Goal: Information Seeking & Learning: Find specific fact

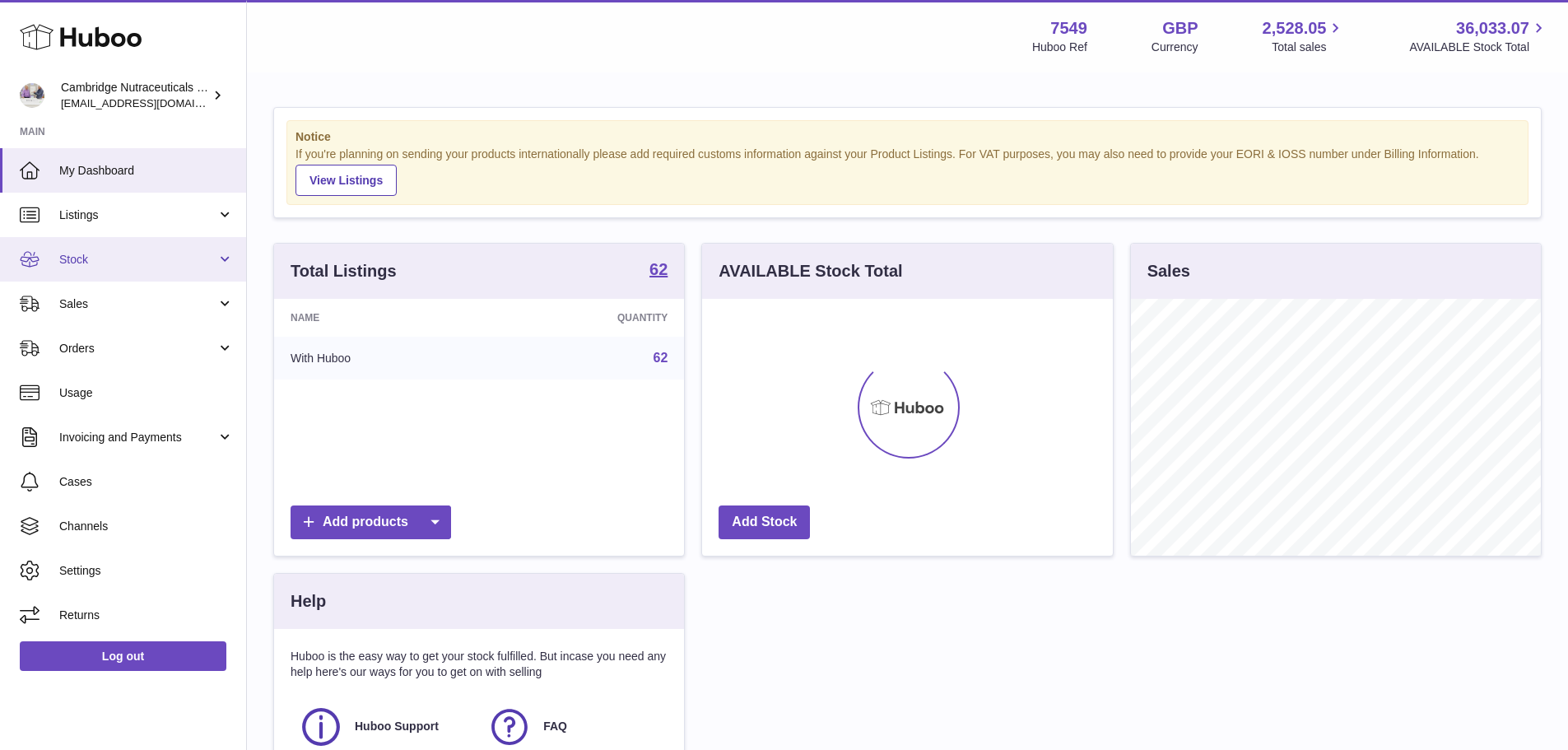
scroll to position [257, 410]
click at [128, 259] on span "Stock" at bounding box center [138, 260] width 157 height 15
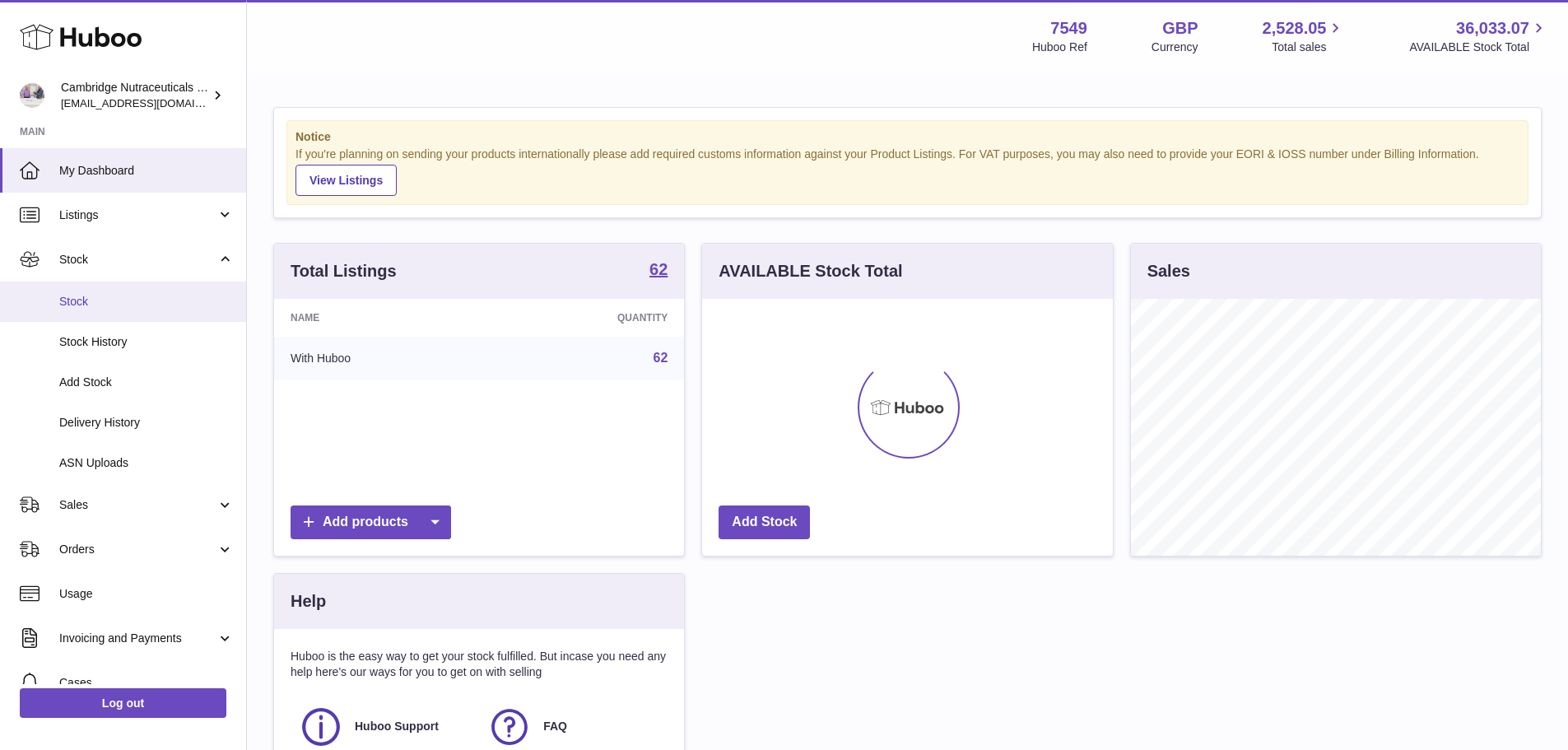
click at [121, 301] on span "Stock" at bounding box center [147, 301] width 175 height 15
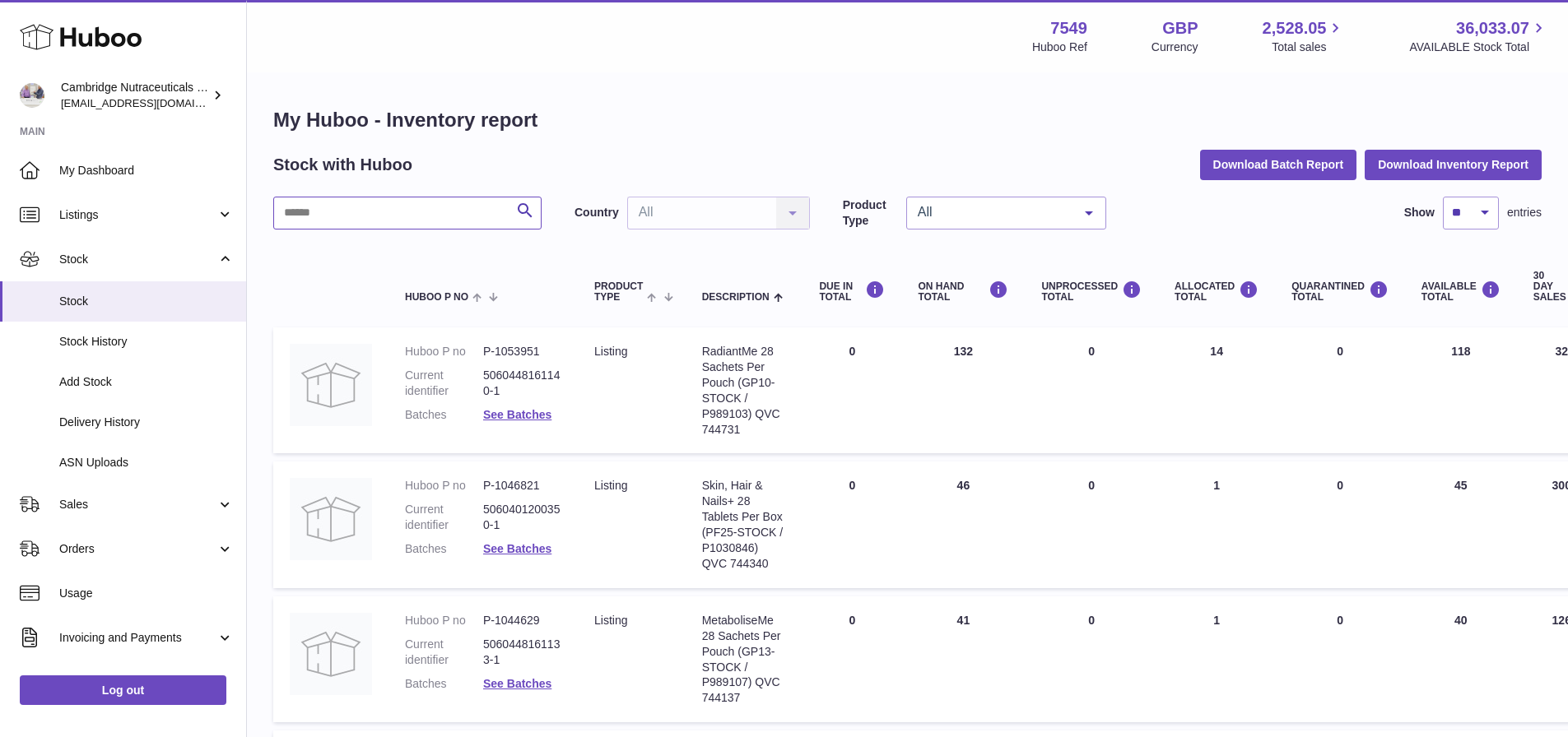
click at [450, 211] on input "text" at bounding box center [408, 213] width 269 height 33
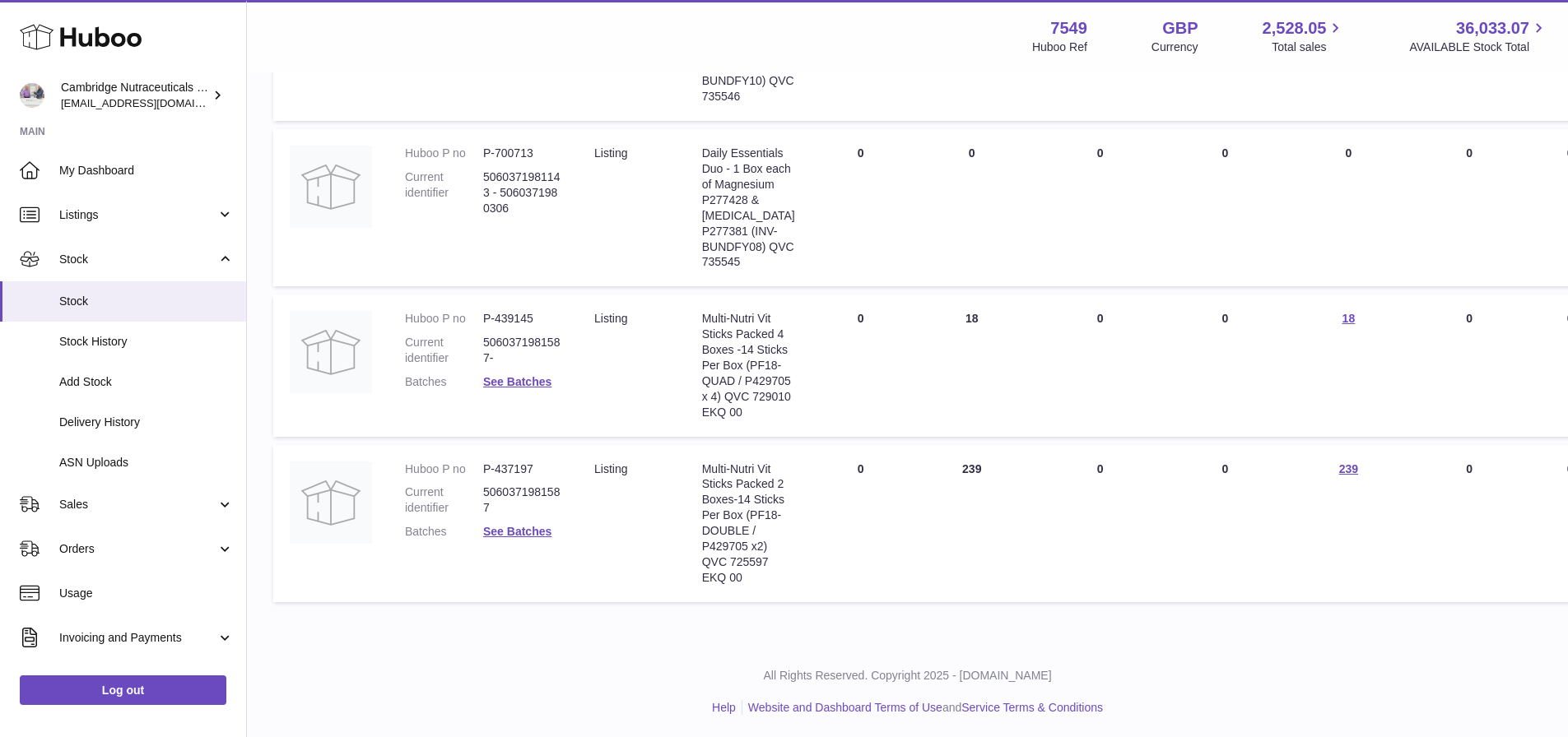
scroll to position [428, 0]
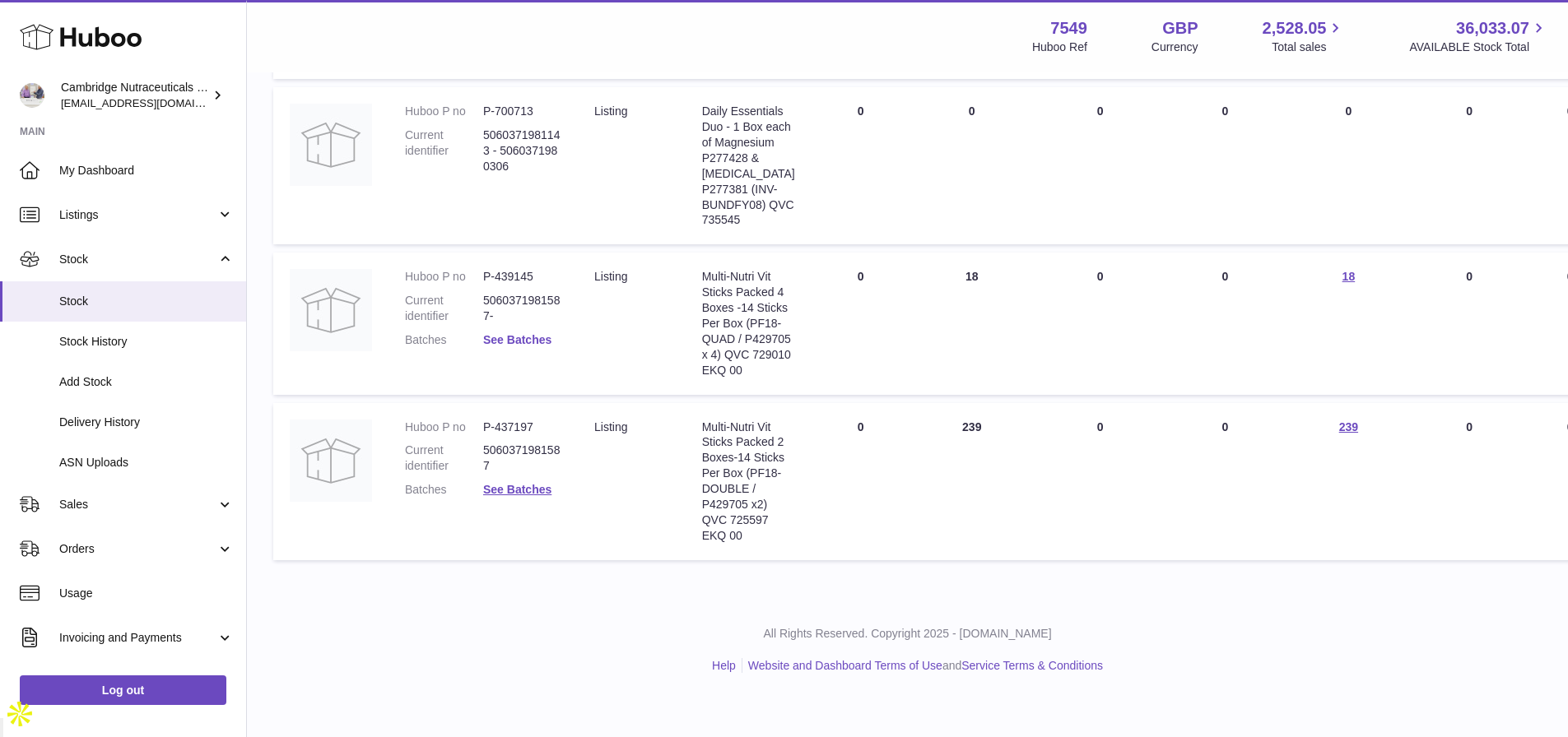
click at [527, 345] on link "See Batches" at bounding box center [517, 340] width 68 height 13
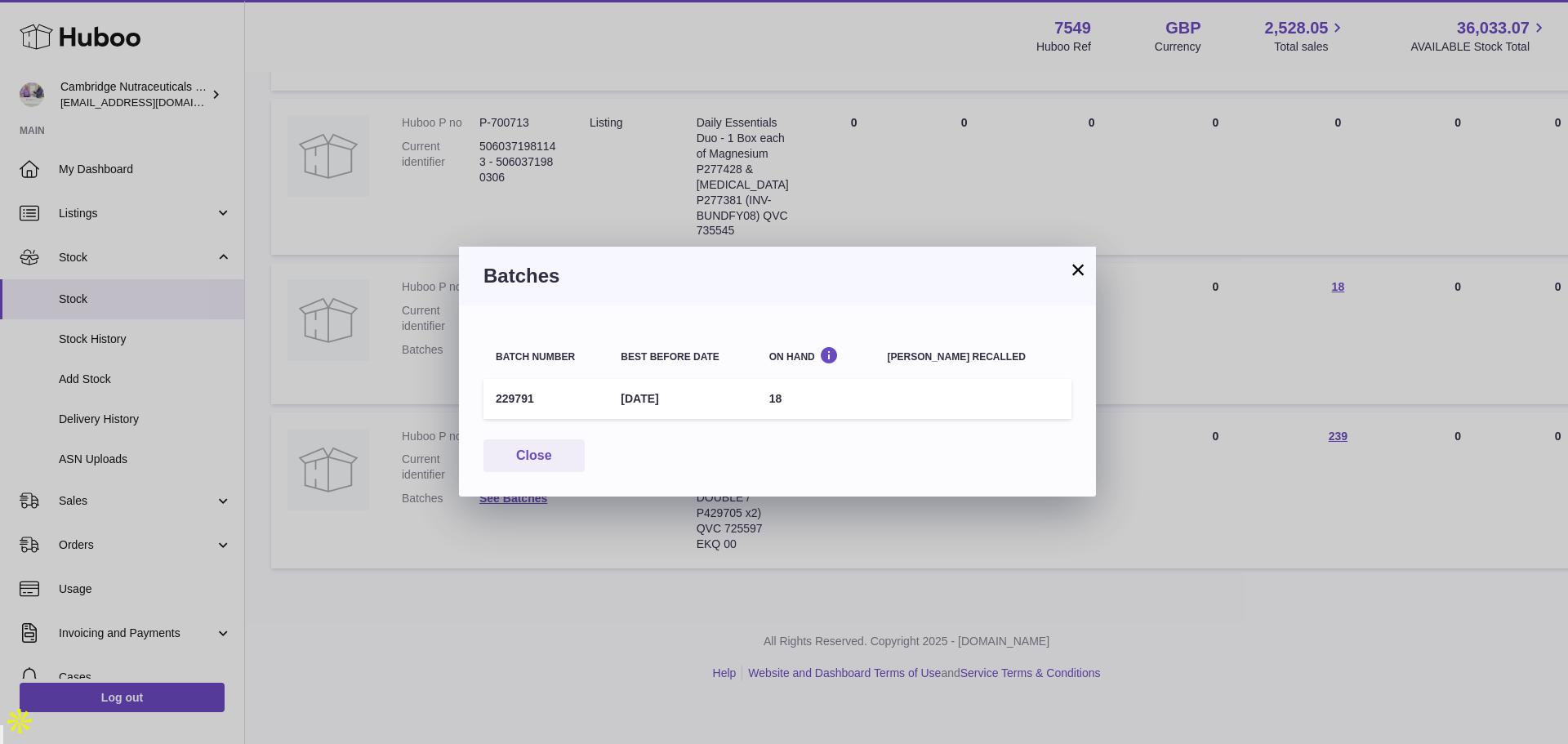
click at [1082, 269] on button "×" at bounding box center [1077, 269] width 20 height 20
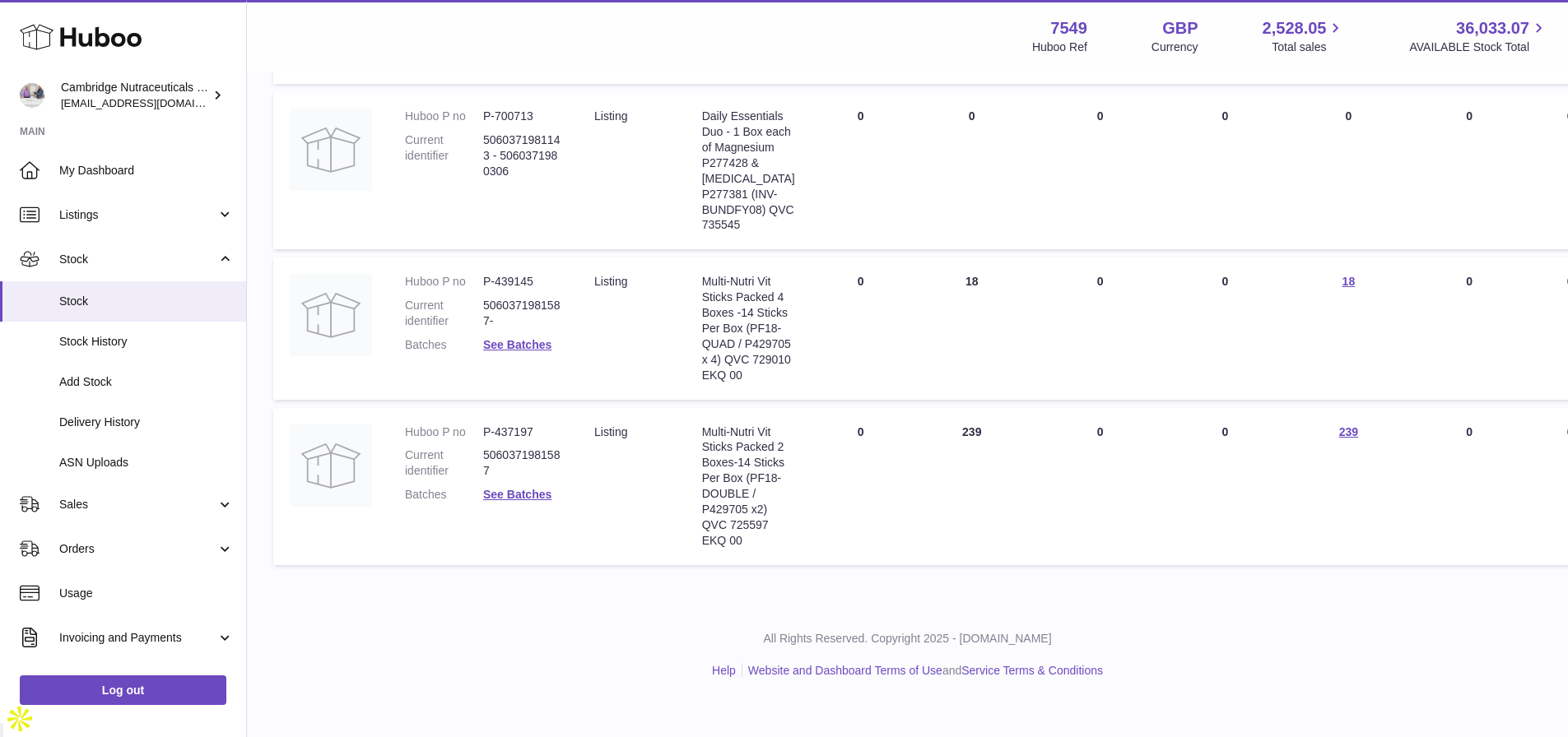
click at [515, 512] on dl "Huboo P no P-437197 Current identifier 5060371981587 Batches See Batches" at bounding box center [482, 468] width 156 height 87
click at [521, 501] on link "See Batches" at bounding box center [517, 495] width 68 height 13
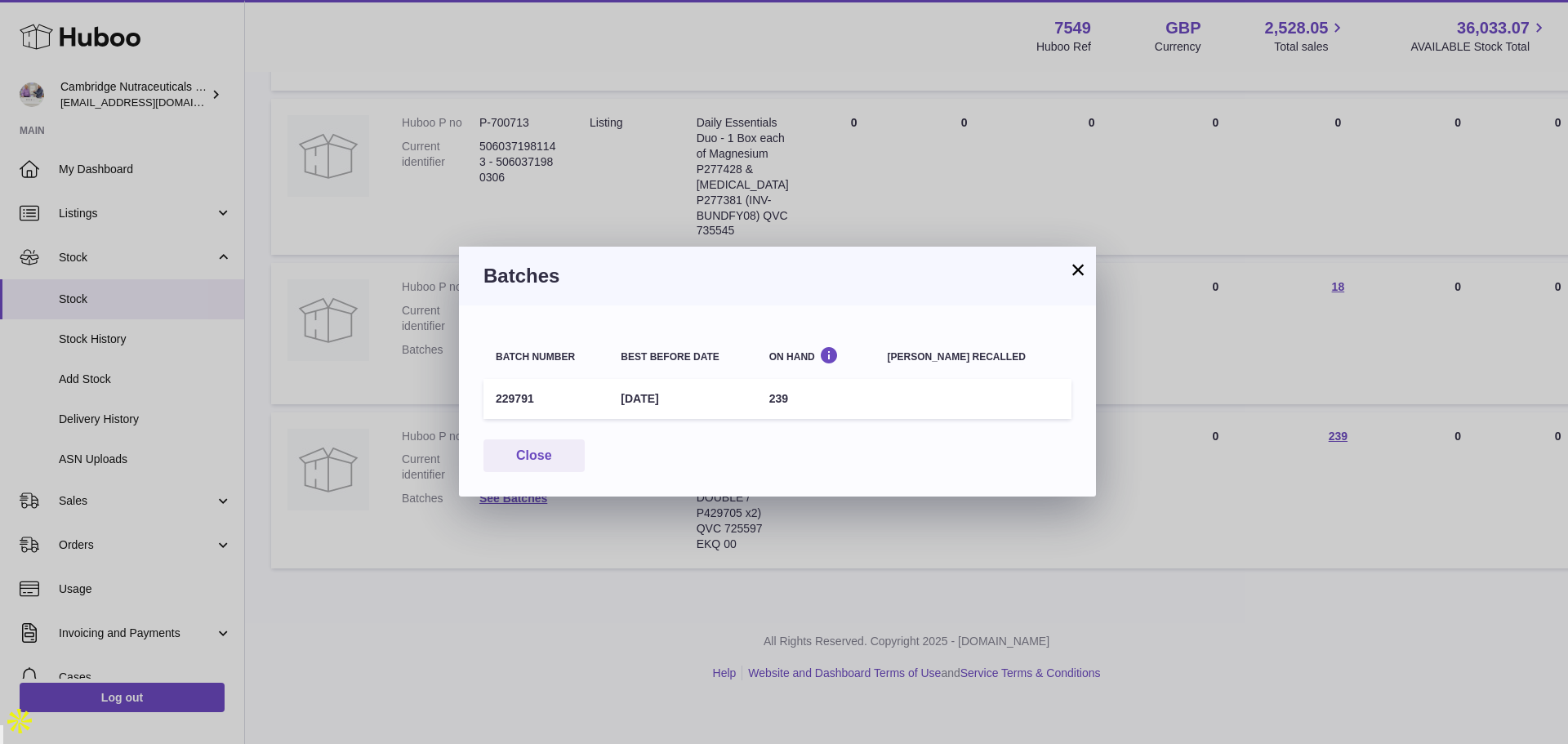
click at [1079, 262] on button "×" at bounding box center [1077, 269] width 20 height 20
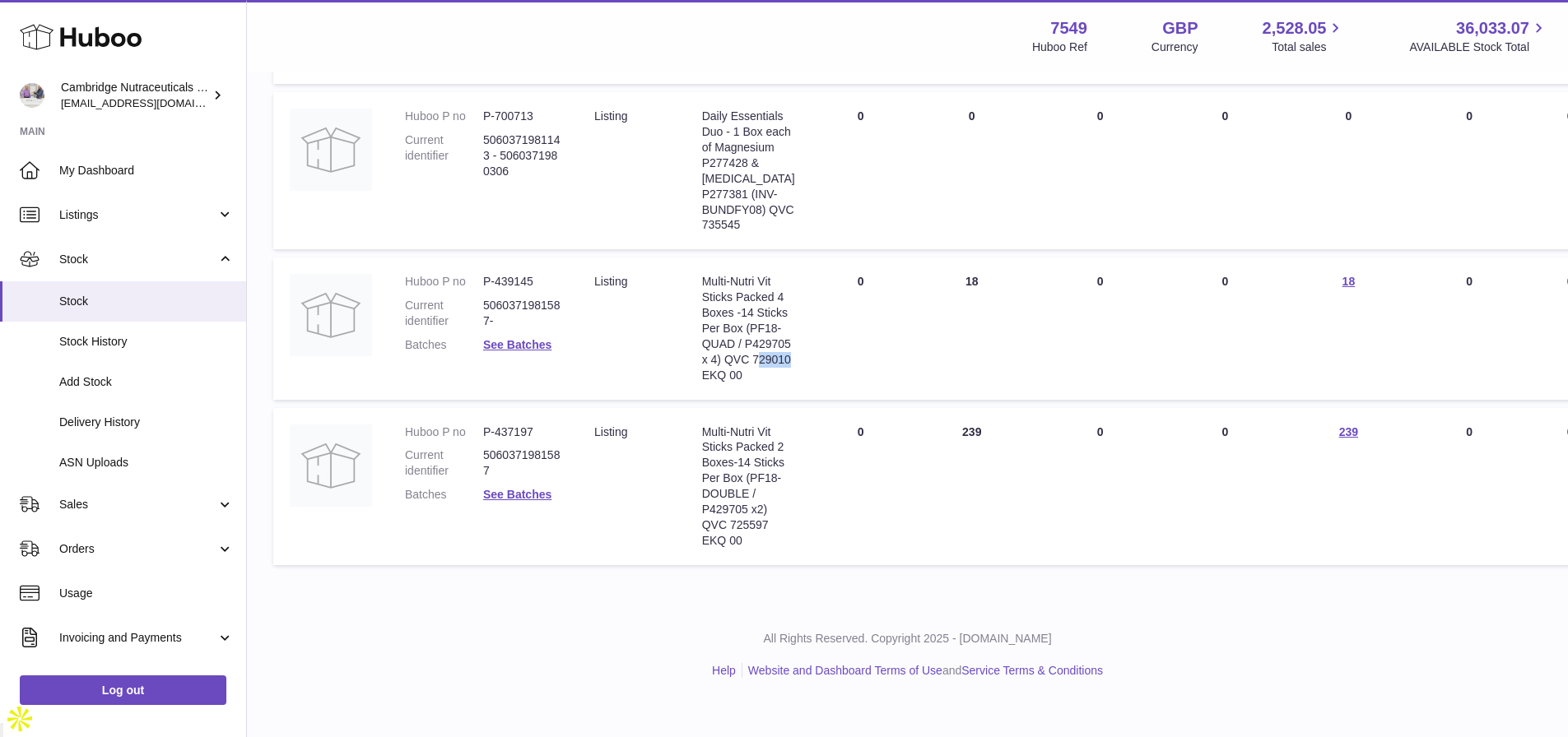
drag, startPoint x: 755, startPoint y: 391, endPoint x: 769, endPoint y: 391, distance: 14.0
click at [769, 382] on div "Multi-Nutri Vit Sticks Packed 4 Boxes -14 Sticks Per Box (PF18-QUAD / P429705 x…" at bounding box center [748, 328] width 93 height 108
drag, startPoint x: 731, startPoint y: 391, endPoint x: 775, endPoint y: 400, distance: 44.9
click at [773, 382] on div "Multi-Nutri Vit Sticks Packed 4 Boxes -14 Sticks Per Box (PF18-QUAD / P429705 x…" at bounding box center [748, 328] width 93 height 108
copy div "729010"
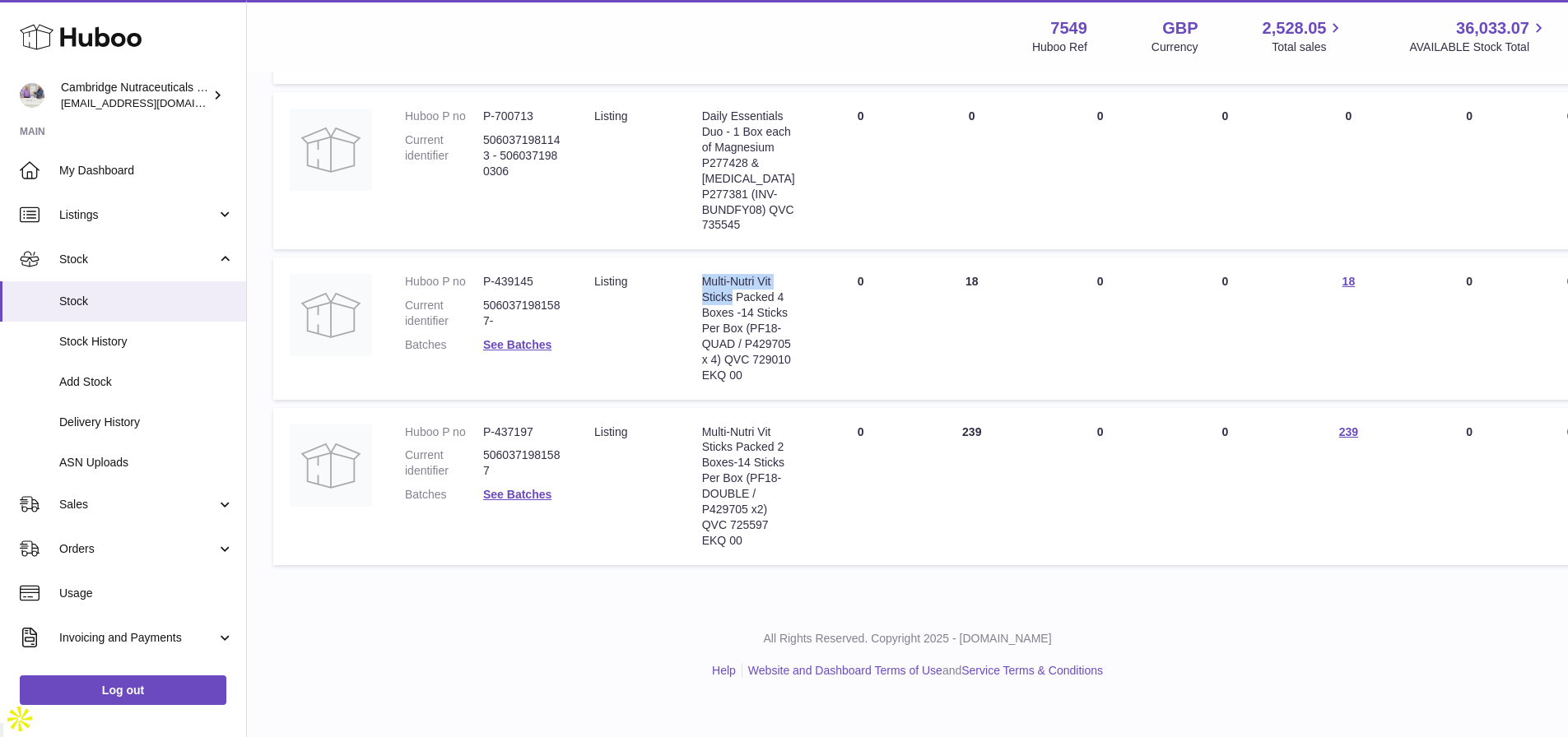
drag, startPoint x: 703, startPoint y: 293, endPoint x: 734, endPoint y: 309, distance: 34.9
click at [734, 309] on div "Multi-Nutri Vit Sticks Packed 4 Boxes -14 Sticks Per Box (PF18-QUAD / P429705 x…" at bounding box center [748, 328] width 93 height 108
copy div "Multi-Nutri Vit Sticks"
click at [775, 382] on div "Multi-Nutri Vit Sticks Packed 4 Boxes -14 Sticks Per Box (PF18-QUAD / P429705 x…" at bounding box center [748, 328] width 93 height 108
copy div "729010"
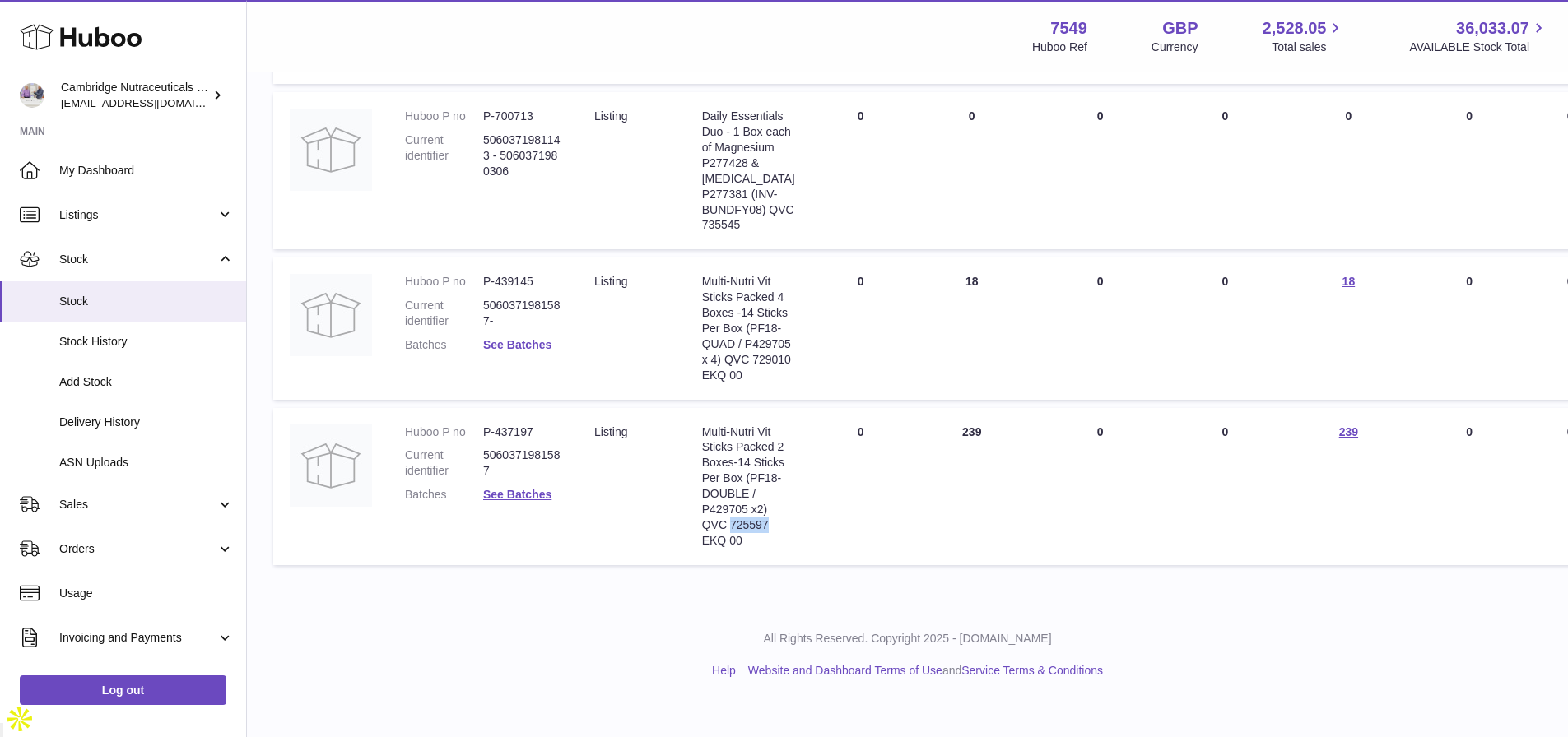
drag, startPoint x: 731, startPoint y: 569, endPoint x: 781, endPoint y: 572, distance: 50.1
click at [781, 548] on div "Multi-Nutri Vit Sticks Packed 2 Boxes-14 Sticks Per Box (PF18-DOUBLE / P429705 …" at bounding box center [748, 487] width 93 height 125
copy div "725597"
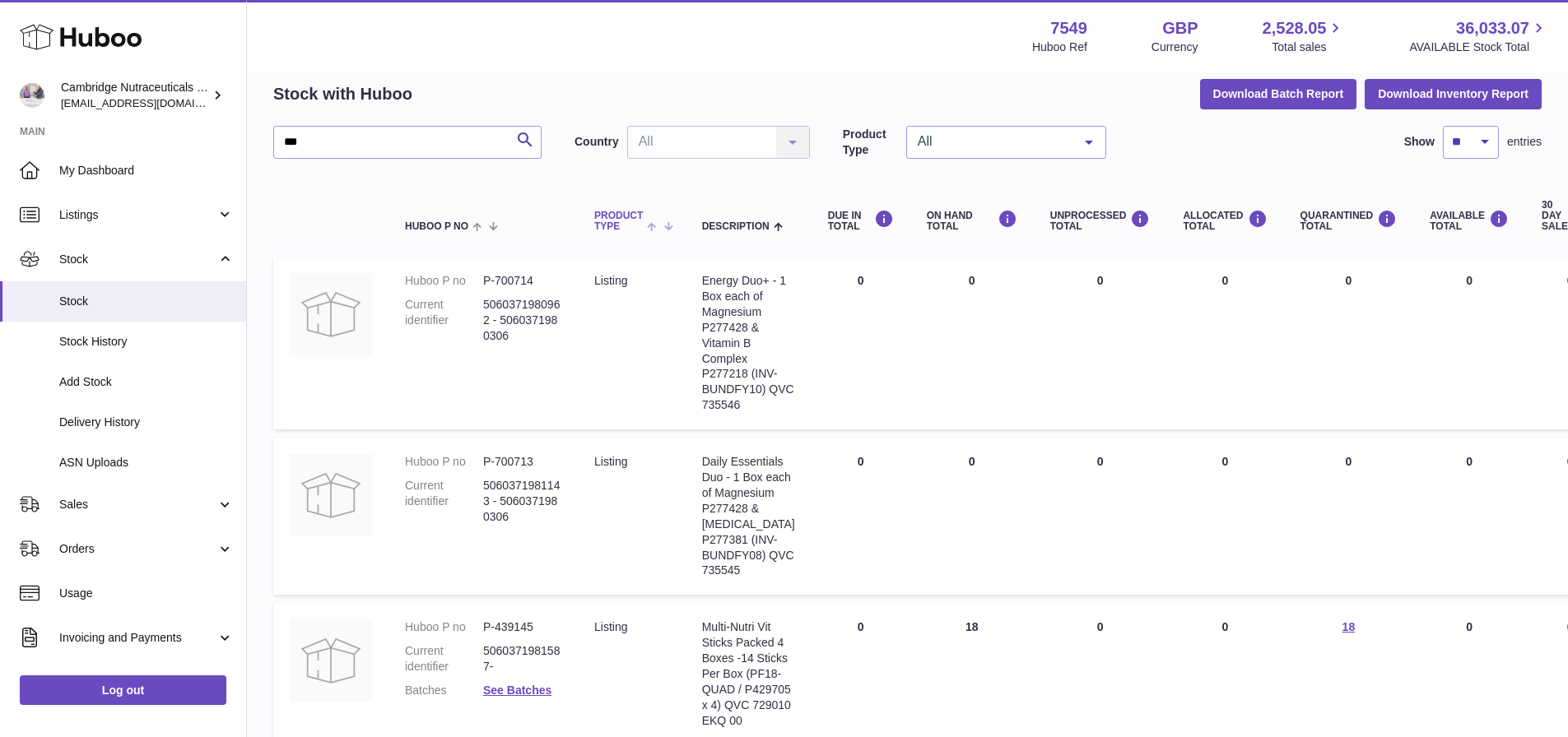
scroll to position [0, 0]
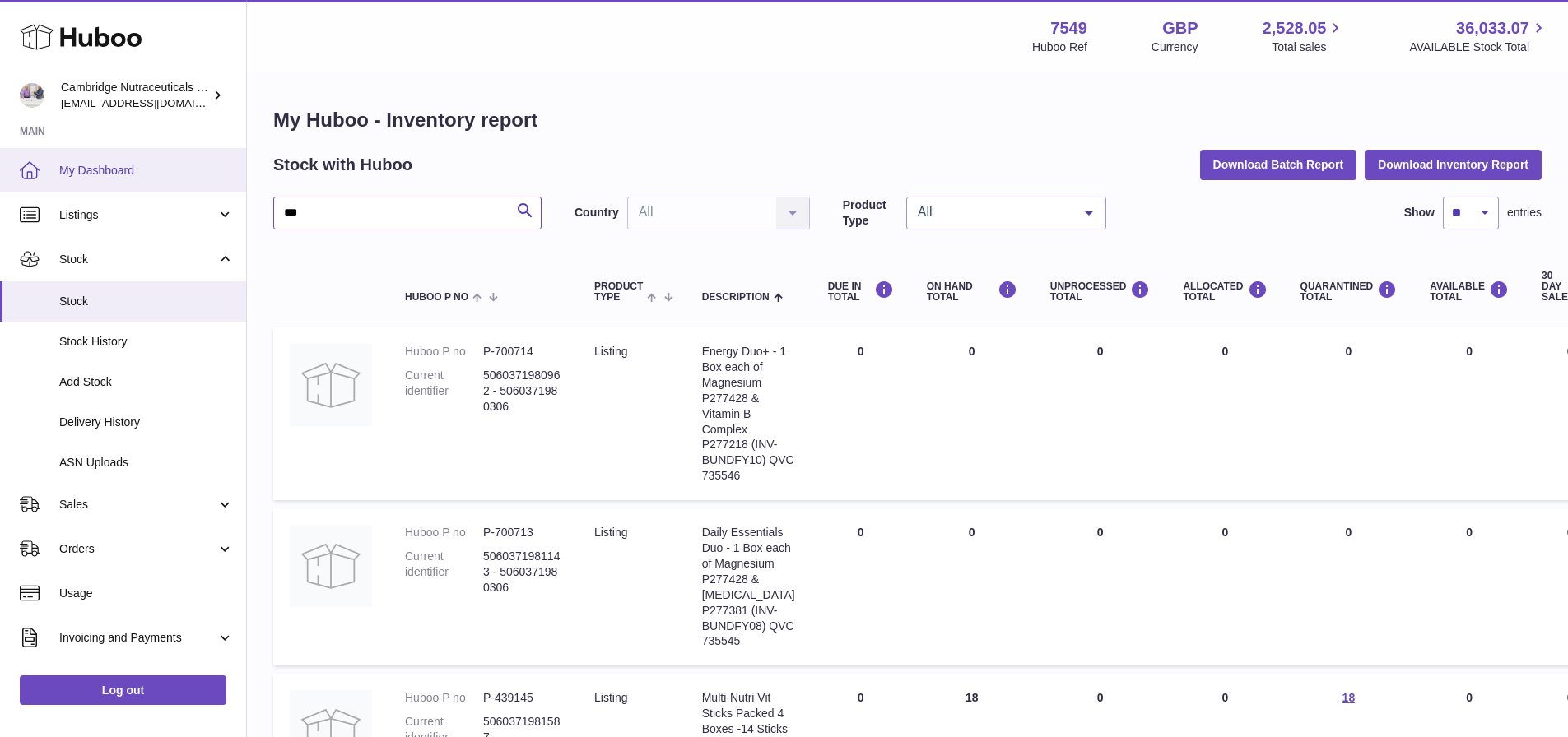
drag, startPoint x: 415, startPoint y: 209, endPoint x: 235, endPoint y: 170, distance: 184.2
click at [182, 208] on div "Huboo Cambridge Nutraceuticals Ltd qvc@camnutra.com Main My Dashboard Listings …" at bounding box center [784, 559] width 1568 height 1118
type input "****"
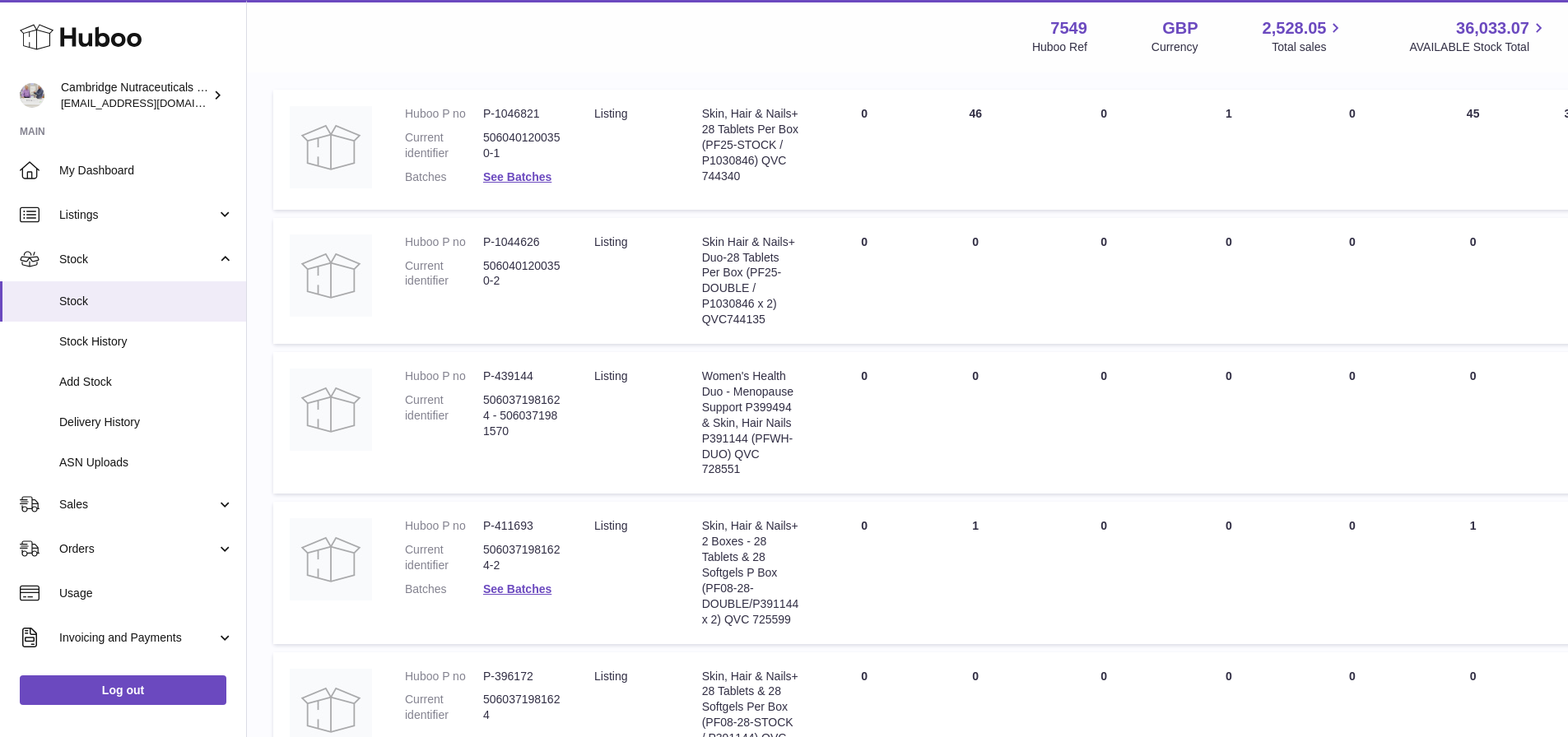
scroll to position [438, 0]
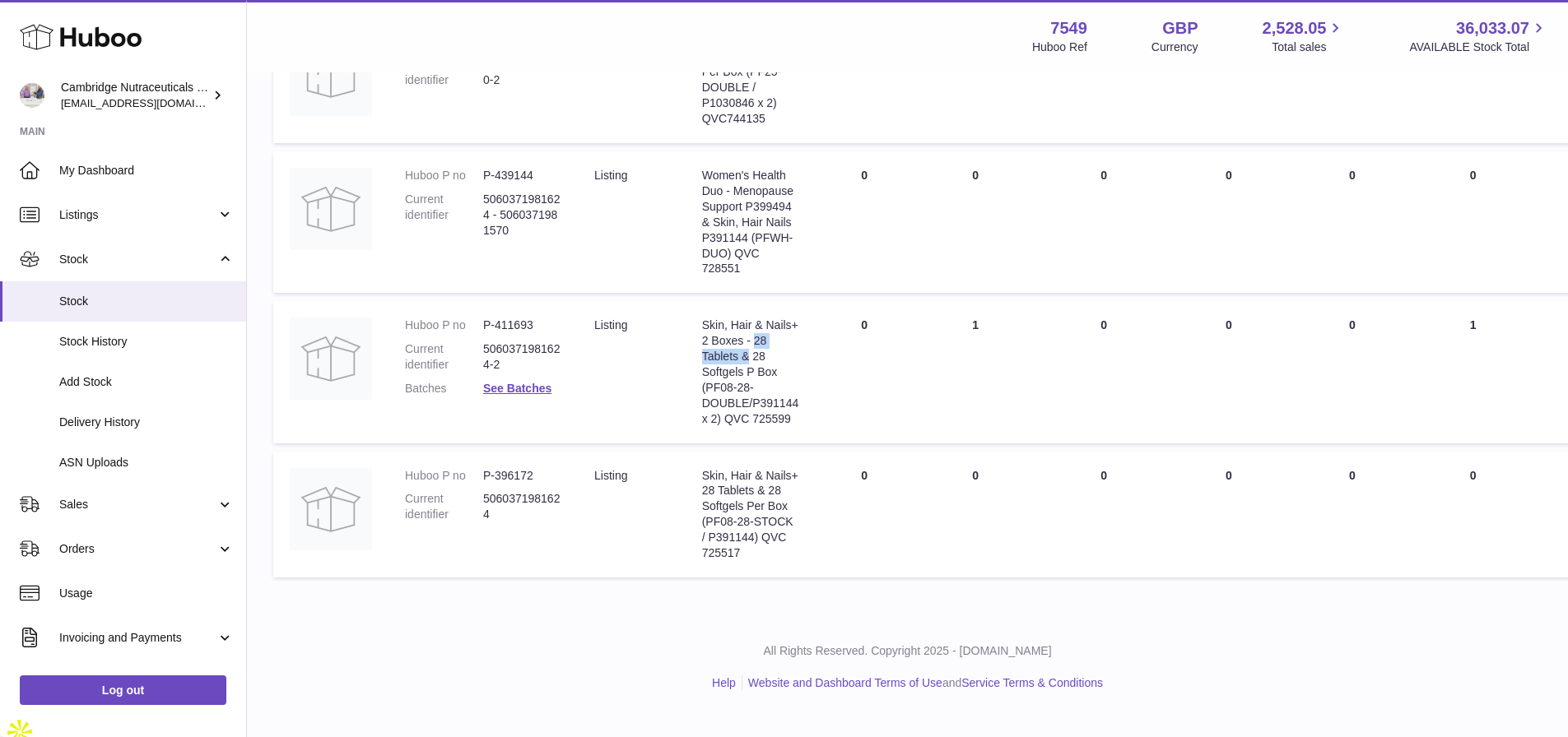
drag, startPoint x: 712, startPoint y: 367, endPoint x: 761, endPoint y: 367, distance: 49.0
click at [764, 362] on td "Description Skin, Hair & Nails+ 2 Boxes - 28 Tablets & 28 Softgels P Box (PF08-…" at bounding box center [751, 372] width 130 height 142
click at [786, 391] on div "Skin, Hair & Nails+ 2 Boxes - 28 Tablets & 28 Softgels P Box (PF08-28-DOUBLE/P3…" at bounding box center [750, 371] width 97 height 108
drag, startPoint x: 756, startPoint y: 424, endPoint x: 794, endPoint y: 423, distance: 38.0
click at [793, 423] on div "Skin, Hair & Nails+ 2 Boxes - 28 Tablets & 28 Softgels P Box (PF08-28-DOUBLE/P3…" at bounding box center [750, 371] width 97 height 108
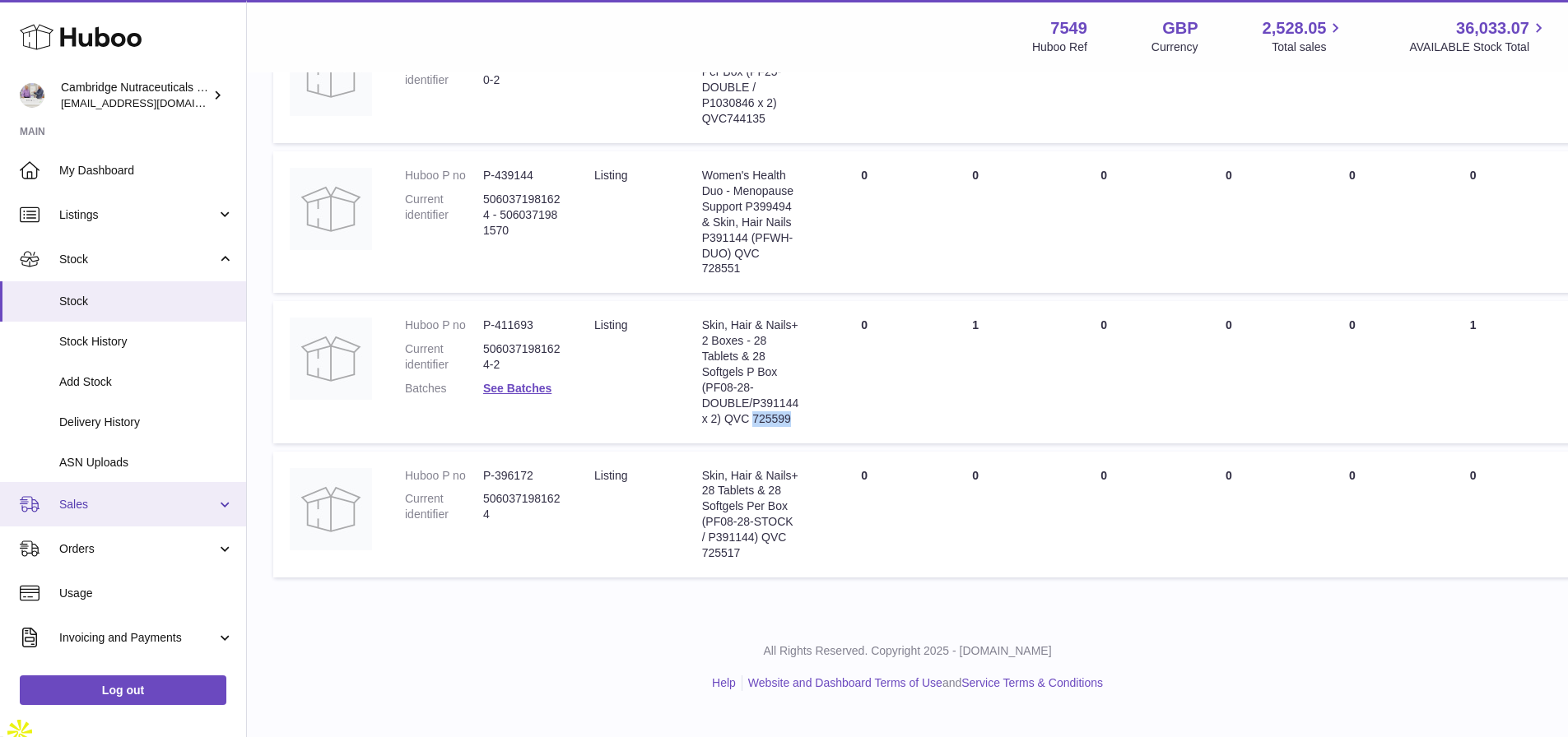
copy div "725599"
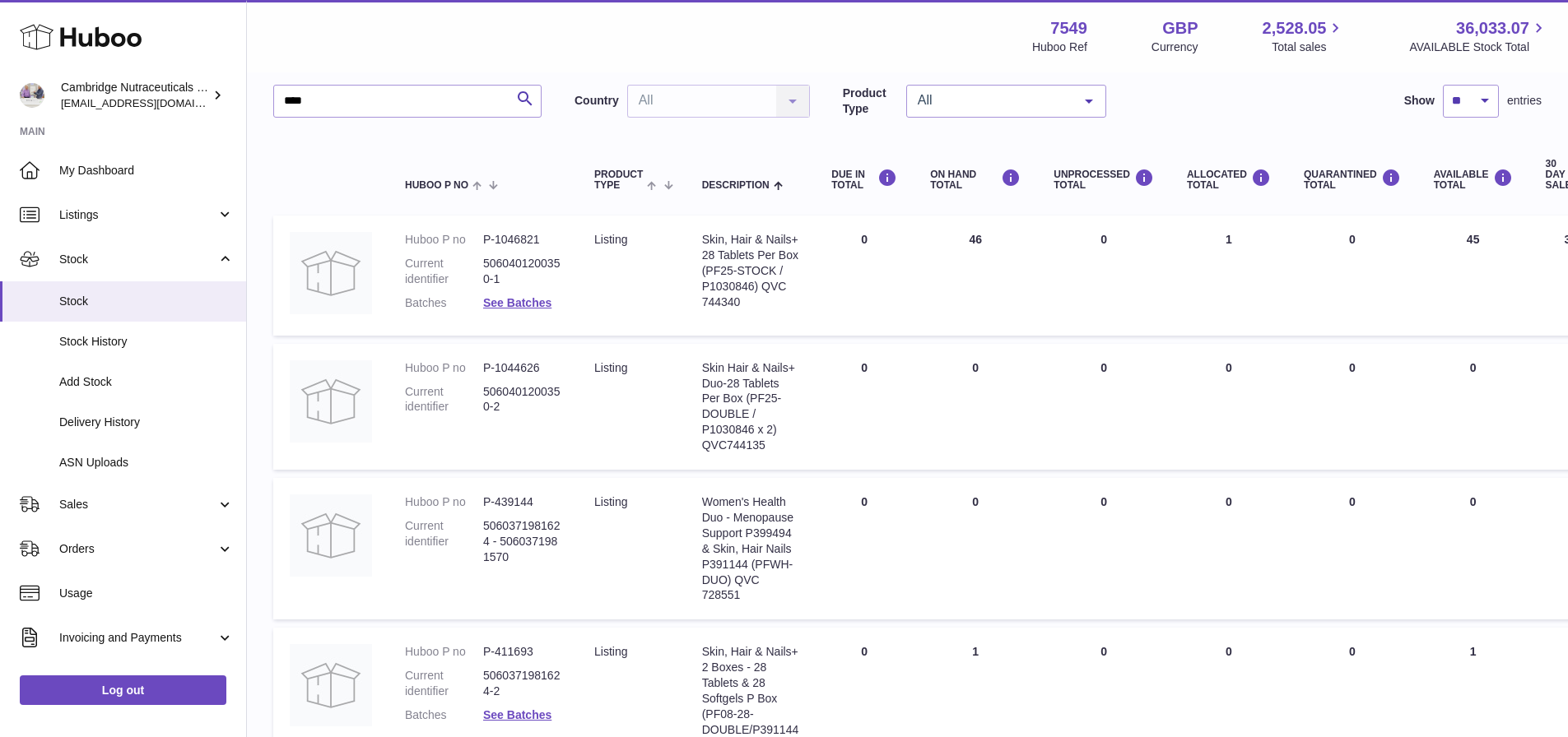
scroll to position [0, 0]
